Goal: Navigation & Orientation: Find specific page/section

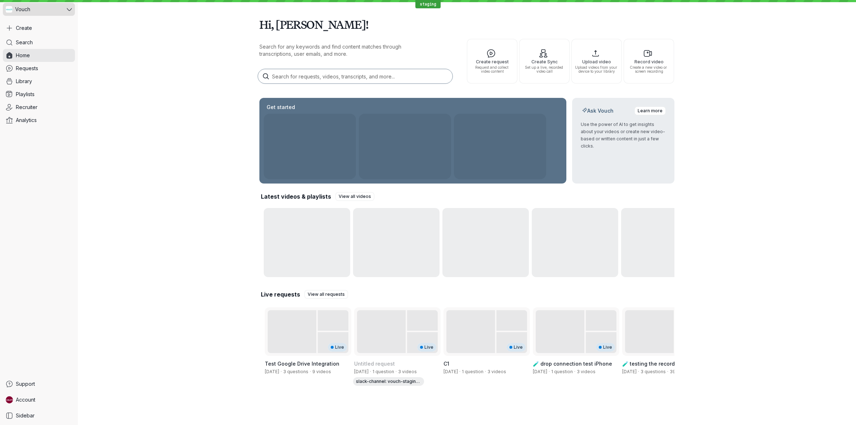
click at [44, 15] on div "Vouch" at bounding box center [34, 9] width 62 height 13
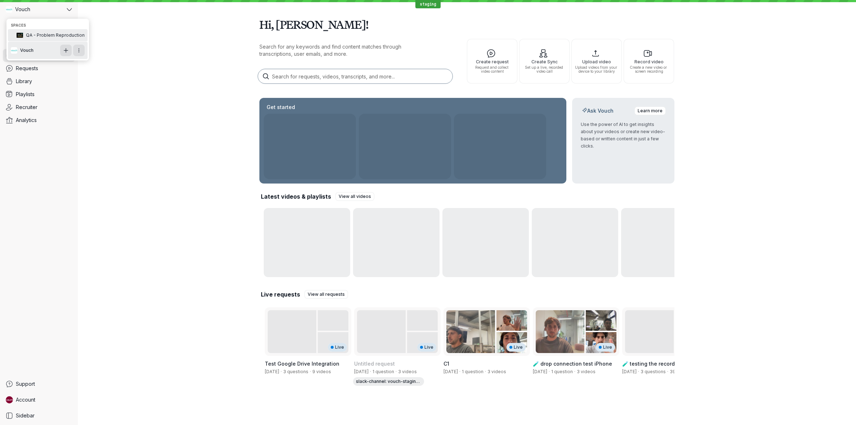
click at [49, 34] on span "QA - Problem Reproduction" at bounding box center [55, 35] width 59 height 6
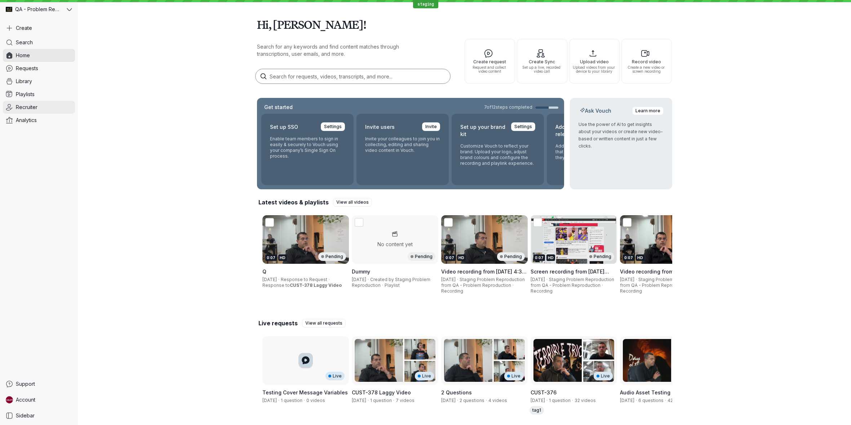
click at [49, 103] on link "Recruiter" at bounding box center [39, 107] width 72 height 13
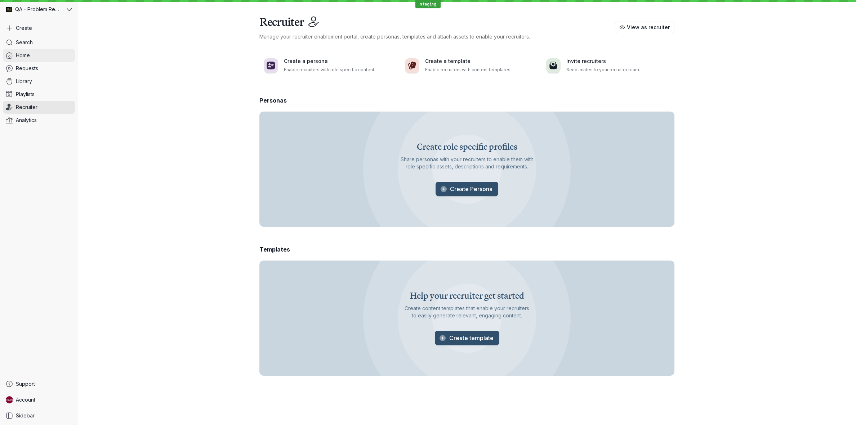
click at [59, 56] on link "Home" at bounding box center [39, 55] width 72 height 13
